Goal: Task Accomplishment & Management: Use online tool/utility

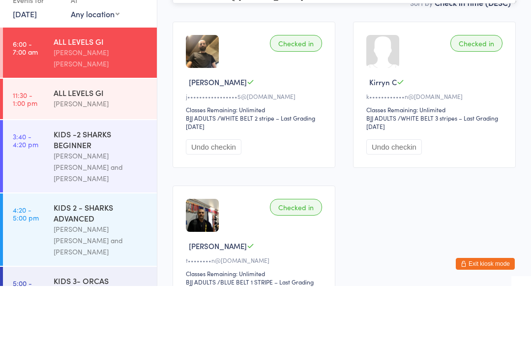
type input "[PERSON_NAME]"
click at [483, 28] on button "Drop in" at bounding box center [486, 31] width 39 height 14
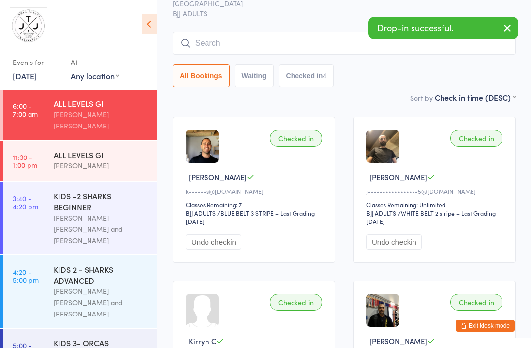
scroll to position [57, 0]
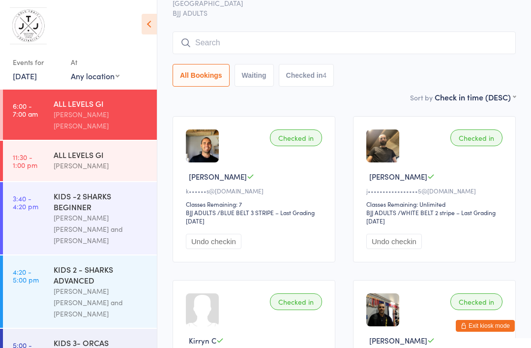
click at [286, 49] on input "search" at bounding box center [344, 42] width 343 height 23
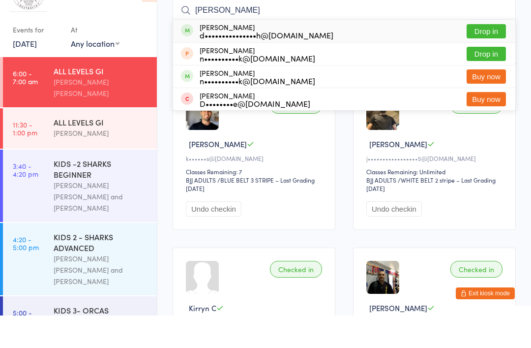
type input "[PERSON_NAME]"
click at [497, 57] on button "Drop in" at bounding box center [486, 64] width 39 height 14
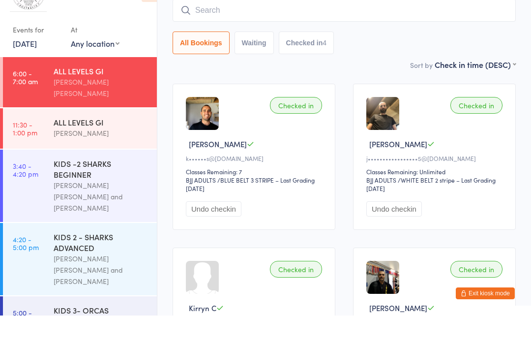
scroll to position [89, 0]
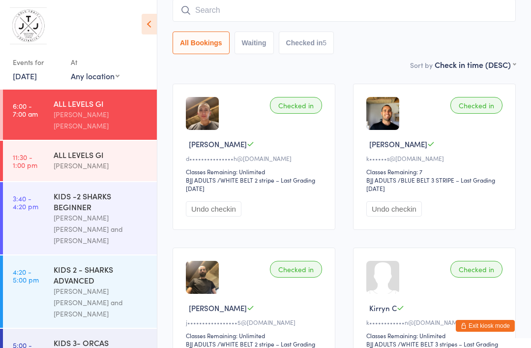
click at [300, 8] on input "search" at bounding box center [344, 10] width 343 height 23
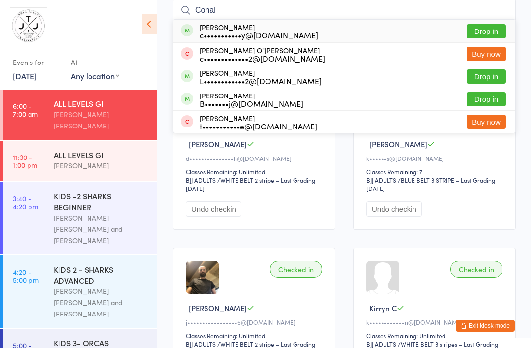
type input "Conal"
click at [486, 33] on button "Drop in" at bounding box center [486, 31] width 39 height 14
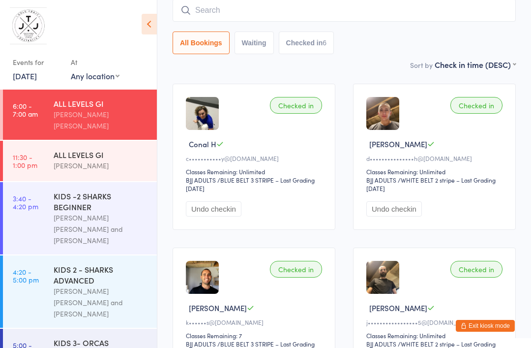
click at [306, 19] on input "search" at bounding box center [344, 10] width 343 height 23
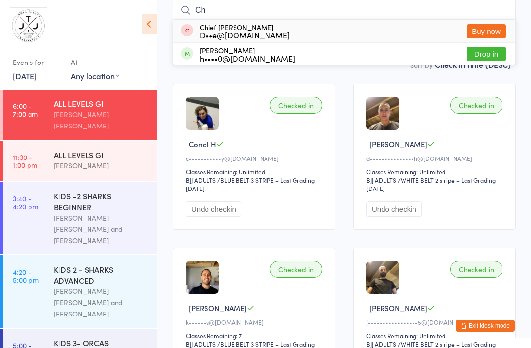
type input "Ch"
click at [494, 61] on button "Drop in" at bounding box center [486, 54] width 39 height 14
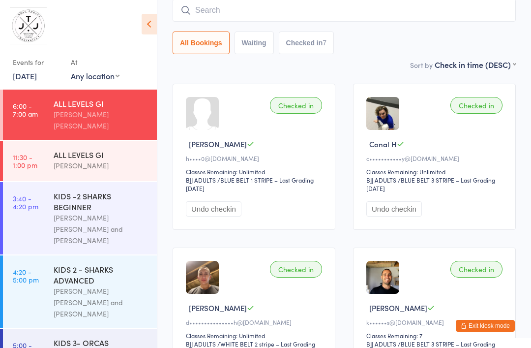
click at [248, 14] on input "search" at bounding box center [344, 10] width 343 height 23
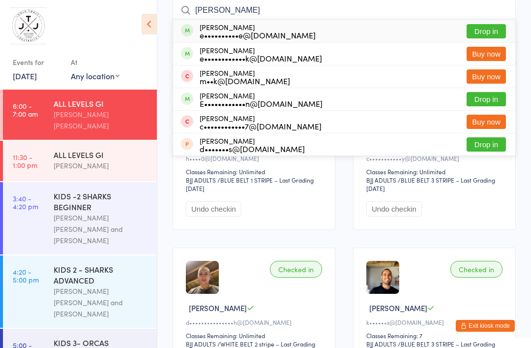
type input "[PERSON_NAME]"
click at [491, 31] on button "Drop in" at bounding box center [486, 31] width 39 height 14
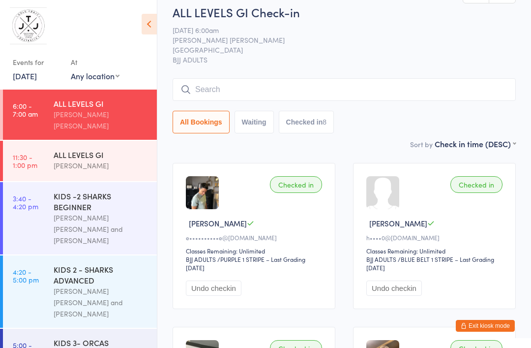
scroll to position [0, 0]
